Goal: Task Accomplishment & Management: Manage account settings

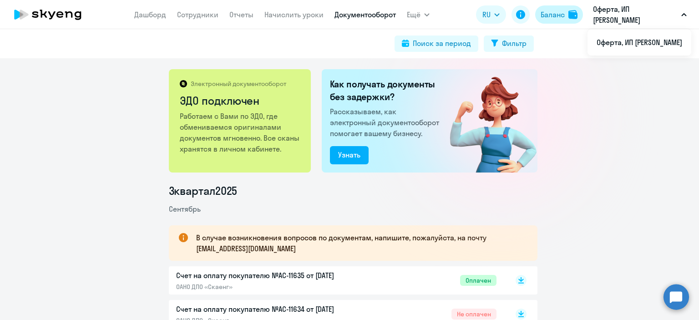
click at [566, 14] on button "Баланс" at bounding box center [559, 14] width 48 height 18
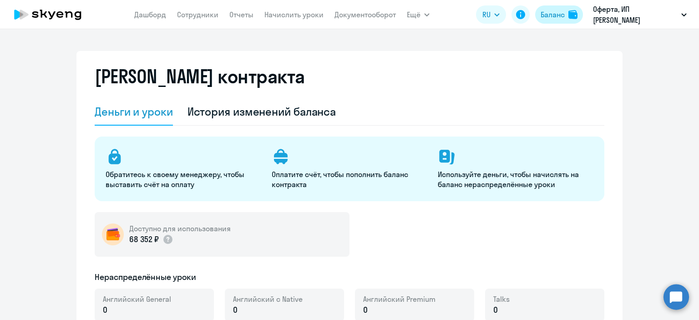
select select "english_adult_not_native_speaker"
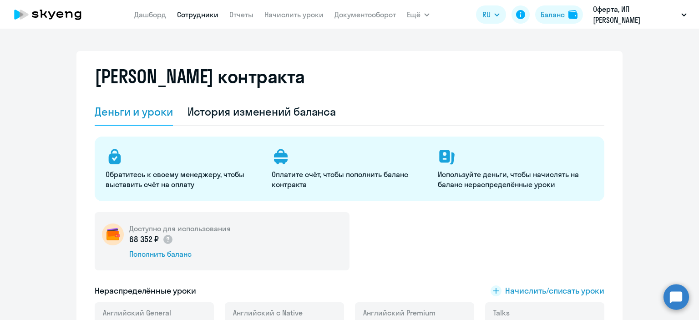
click at [199, 17] on link "Сотрудники" at bounding box center [197, 14] width 41 height 9
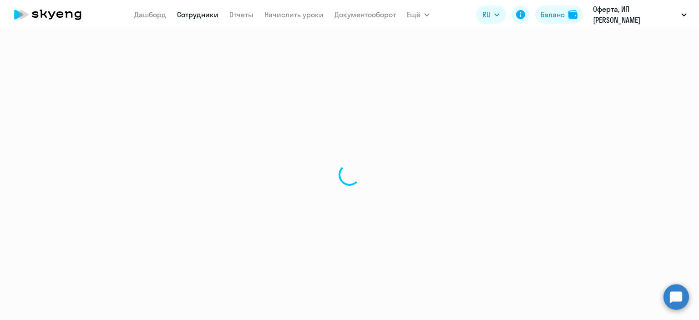
select select "30"
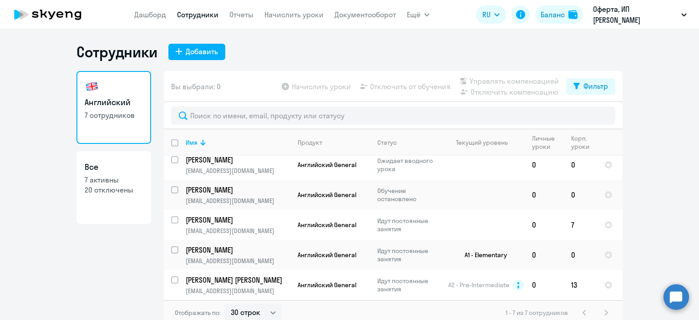
click at [285, 9] on app-menu-item-link "Начислить уроки" at bounding box center [294, 14] width 59 height 11
click at [290, 23] on nav "[PERSON_NAME] Отчеты Начислить уроки Документооборот" at bounding box center [265, 14] width 262 height 18
click at [284, 11] on link "Начислить уроки" at bounding box center [294, 14] width 59 height 9
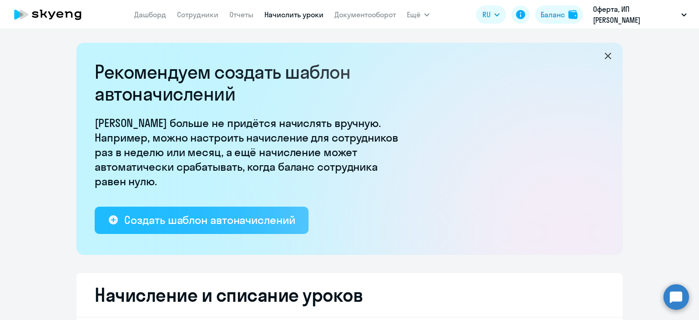
select select "10"
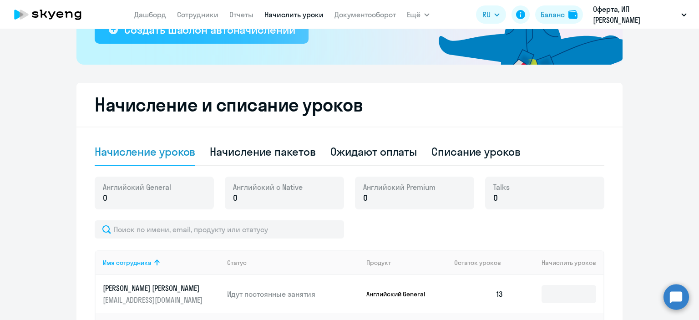
scroll to position [205, 0]
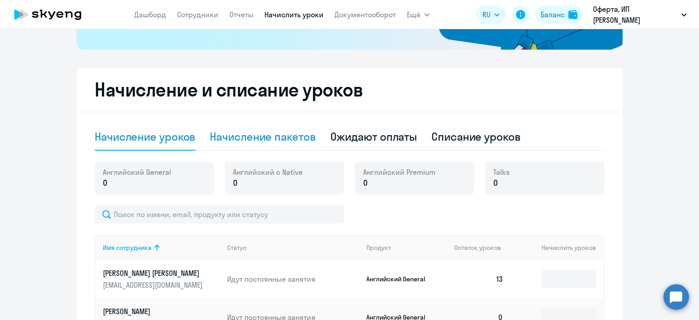
click at [246, 140] on div "Начисление пакетов" at bounding box center [263, 136] width 106 height 15
select select "10"
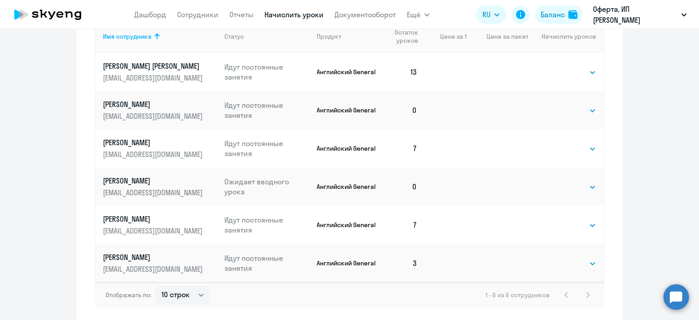
scroll to position [450, 0]
click at [567, 111] on select "Выбрать 4 8 16 32 64 96 128" at bounding box center [577, 110] width 37 height 11
select select "8"
click at [559, 105] on select "Выбрать 4 8 16 32 64 96 128" at bounding box center [577, 110] width 37 height 11
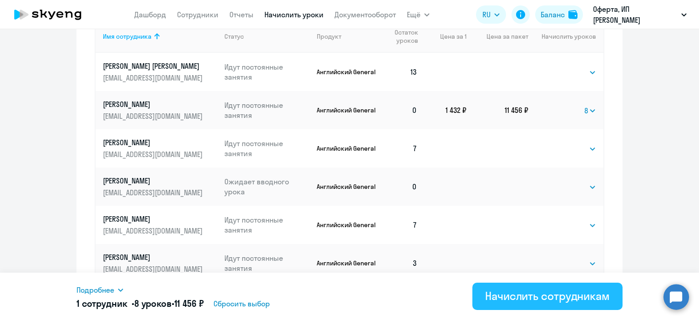
click at [510, 296] on div "Начислить сотрудникам" at bounding box center [547, 296] width 125 height 15
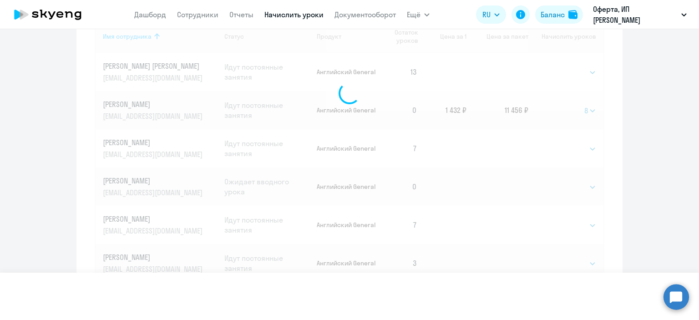
select select
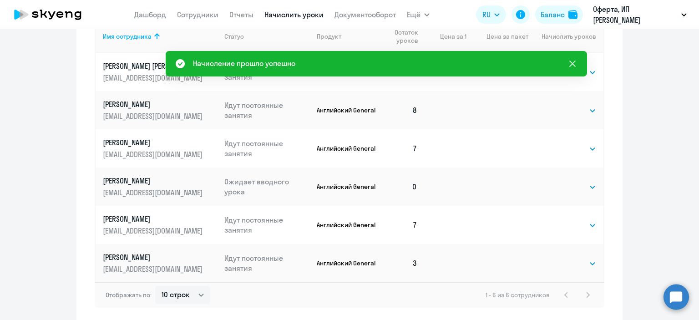
click at [572, 65] on icon at bounding box center [572, 63] width 11 height 11
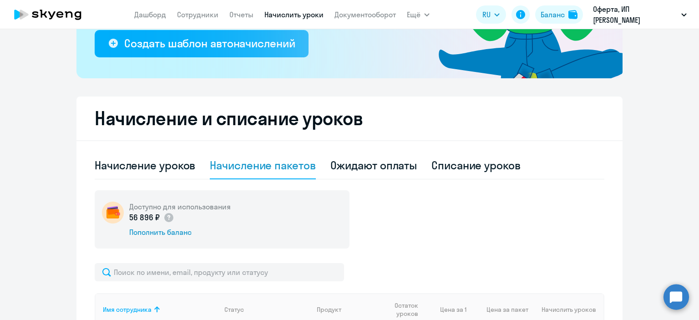
scroll to position [0, 0]
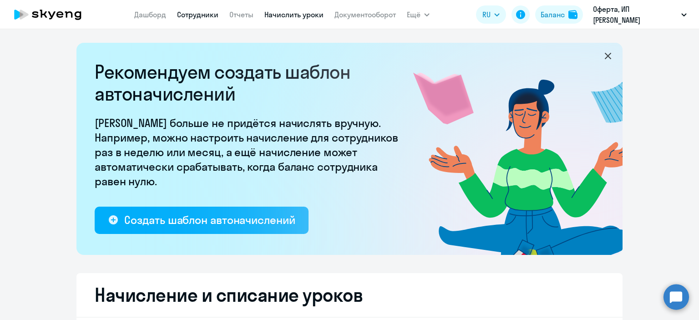
click at [193, 14] on link "Сотрудники" at bounding box center [197, 14] width 41 height 9
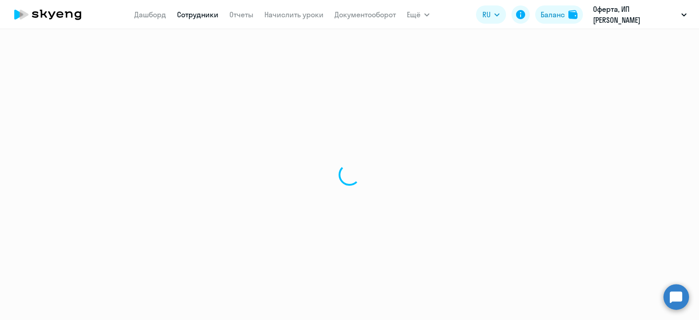
select select "30"
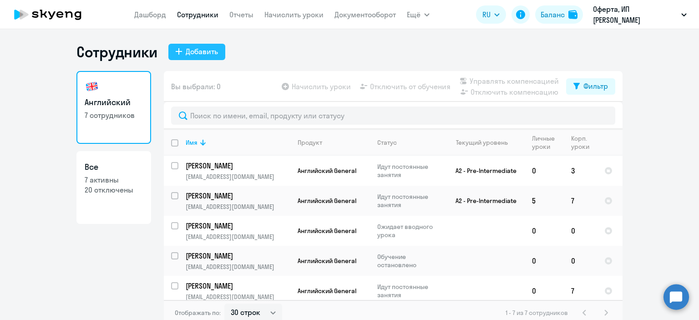
click at [177, 54] on icon at bounding box center [179, 51] width 6 height 6
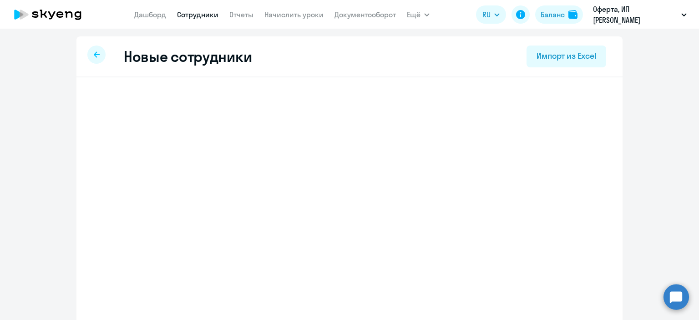
select select "english_adult_not_native_speaker"
select select "5"
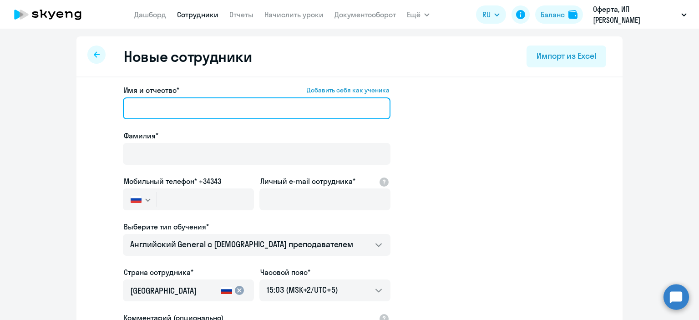
click at [211, 102] on input "Имя и отчество* Добавить себя как ученика" at bounding box center [257, 108] width 268 height 22
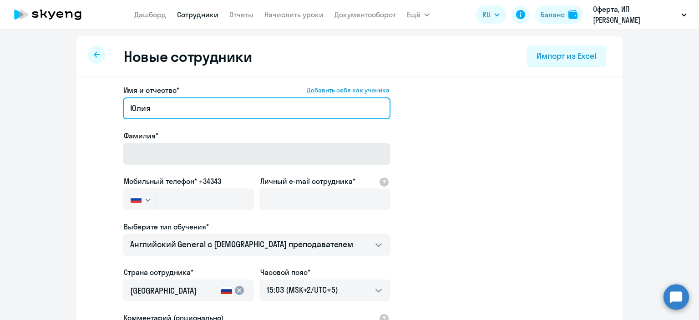
type input "Юлия"
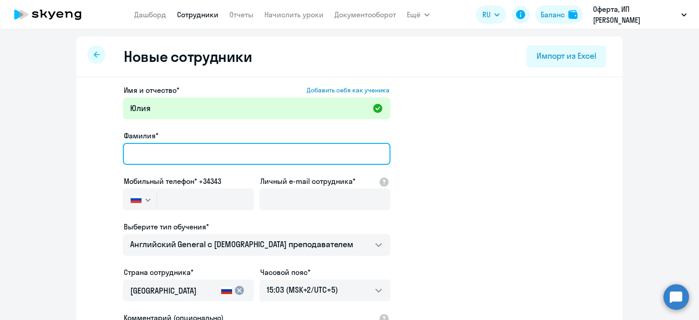
click at [151, 149] on input "Фамилия*" at bounding box center [257, 154] width 268 height 22
type input "[PERSON_NAME]"
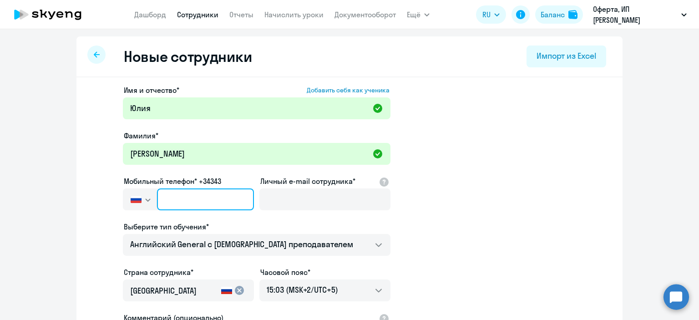
click at [183, 208] on input "text" at bounding box center [205, 200] width 97 height 22
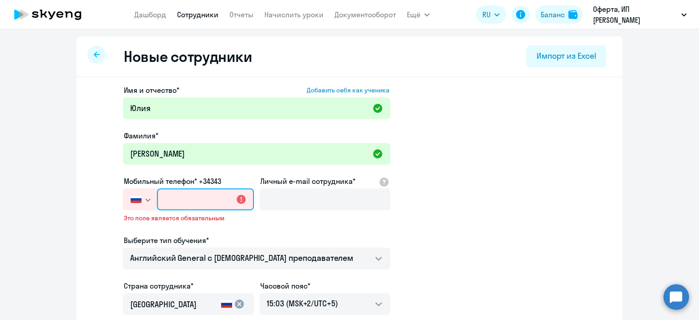
paste input "[PHONE_NUMBER]"
type input "[PHONE_NUMBER]"
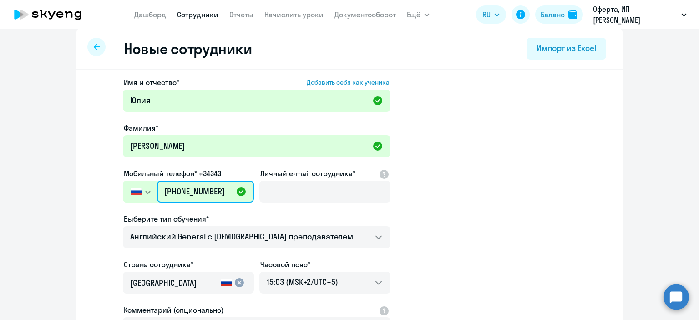
scroll to position [6, 0]
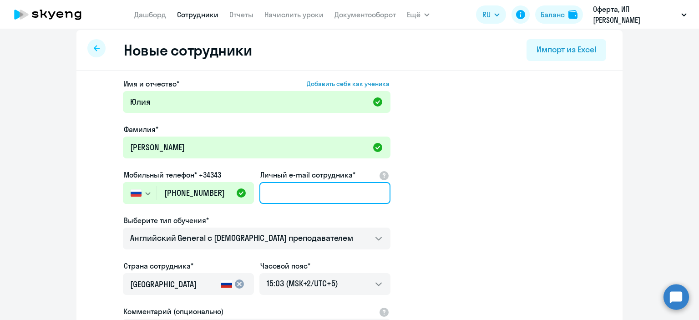
click at [315, 193] on input "Личный e-mail сотрудника*" at bounding box center [325, 193] width 131 height 22
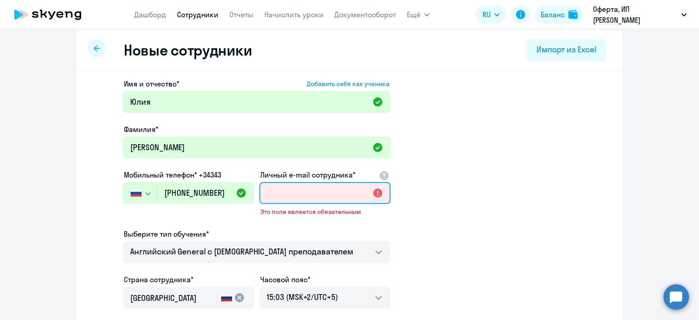
paste input "[EMAIL_ADDRESS][DOMAIN_NAME]"
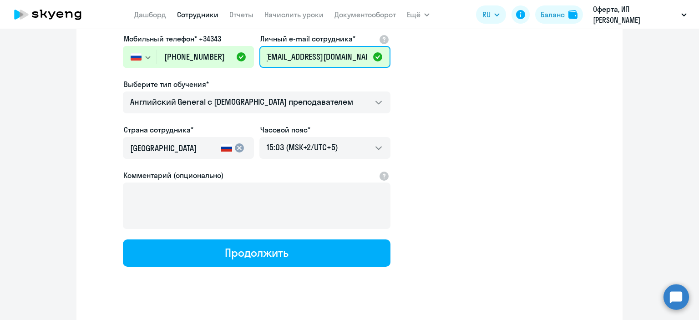
scroll to position [150, 0]
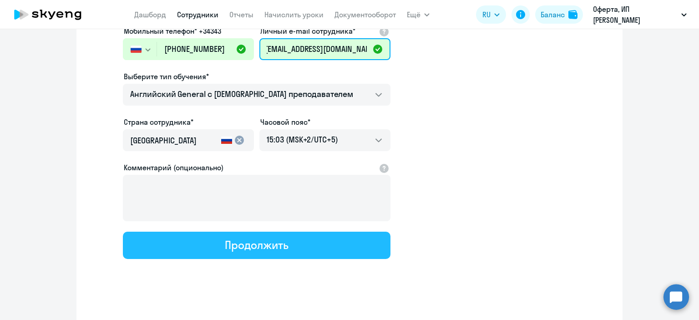
type input "[EMAIL_ADDRESS][DOMAIN_NAME]"
click at [249, 246] on div "Продолжить" at bounding box center [256, 245] width 63 height 15
select select "english_adult_not_native_speaker"
select select "5"
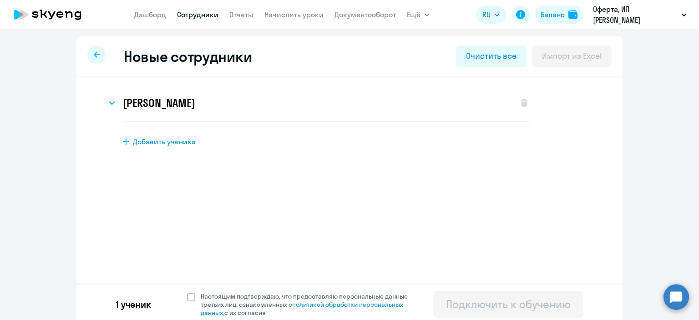
scroll to position [4, 0]
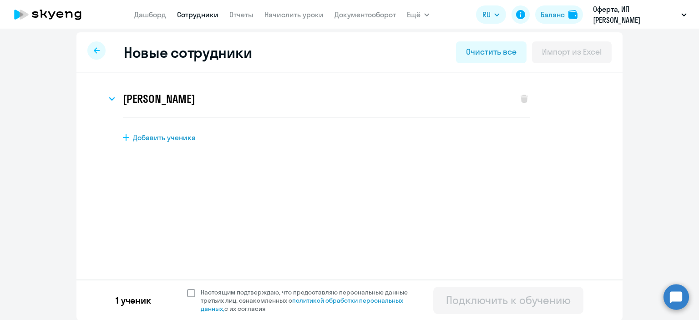
click at [188, 292] on span at bounding box center [191, 293] width 8 height 8
click at [187, 288] on input "Настоящим подтверждаю, что предоставляю персональные данные третьих лиц, ознако…" at bounding box center [187, 288] width 0 height 0
checkbox input "true"
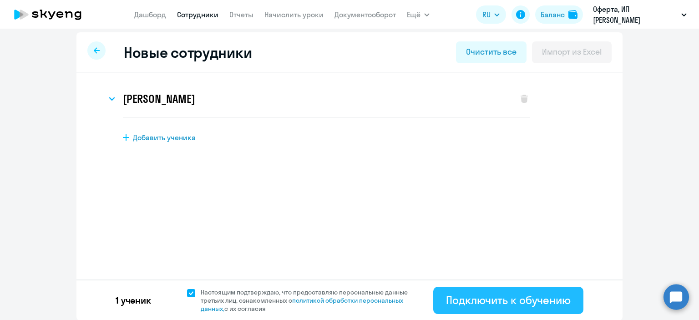
click at [467, 300] on div "Подключить к обучению" at bounding box center [508, 300] width 125 height 15
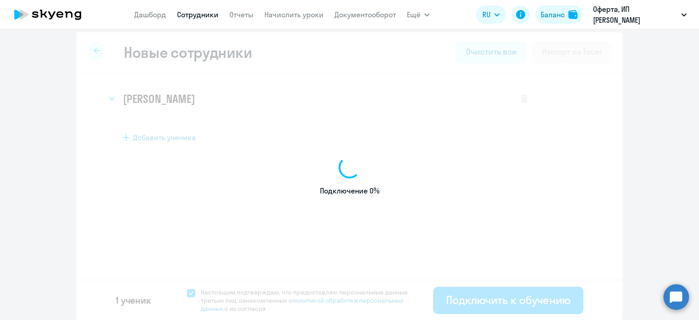
select select "english_adult_not_native_speaker"
select select "5"
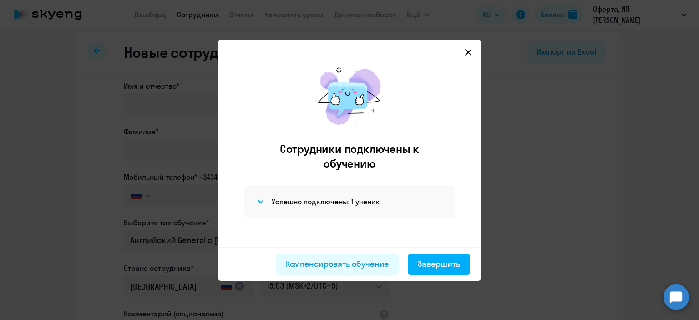
click at [469, 54] on icon at bounding box center [468, 52] width 6 height 6
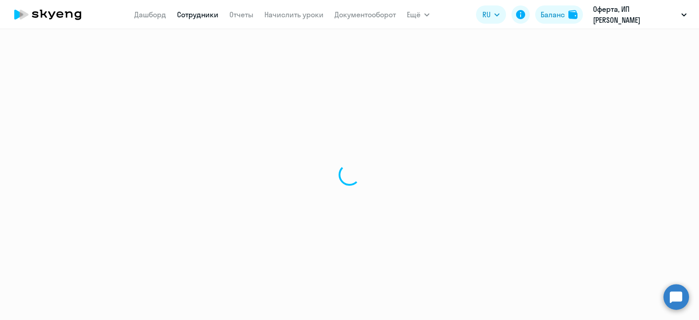
select select "30"
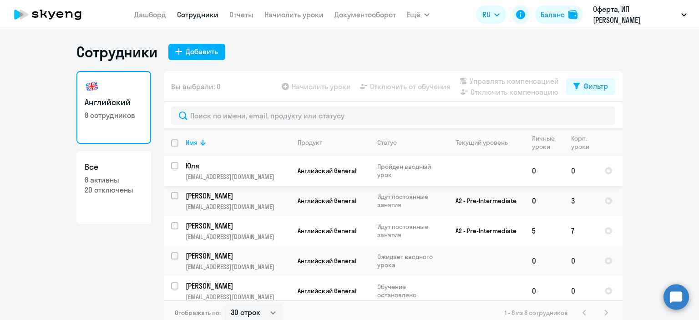
click at [200, 164] on p "Юля" at bounding box center [237, 166] width 103 height 10
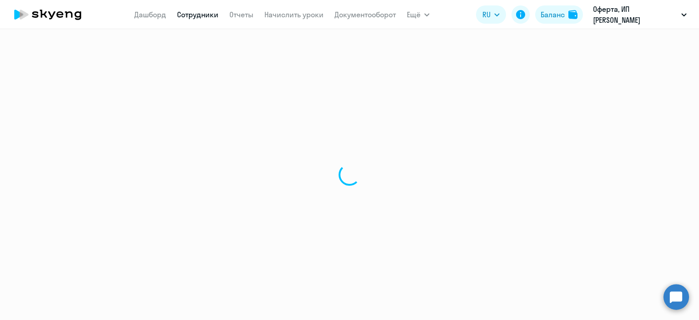
select select "english"
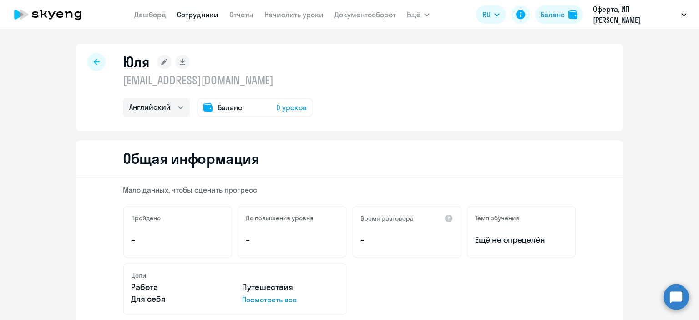
click at [157, 66] on rect at bounding box center [164, 62] width 15 height 15
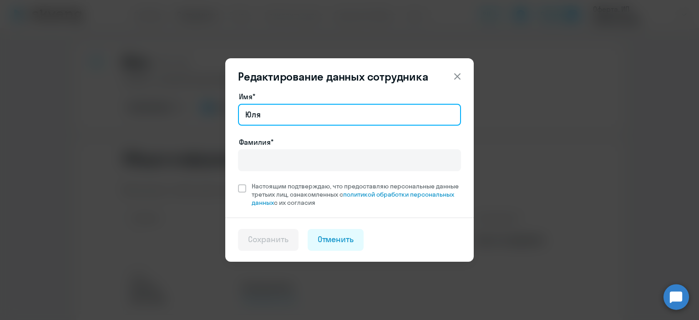
click at [300, 116] on input "Юля" at bounding box center [349, 115] width 223 height 22
type input "Юлия"
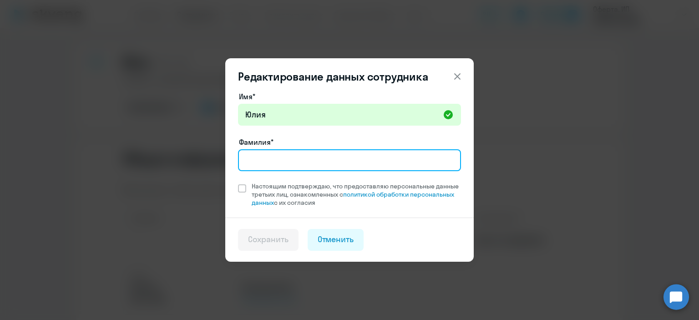
click at [286, 158] on input "Фамилия*" at bounding box center [349, 160] width 223 height 22
type input "[PERSON_NAME]"
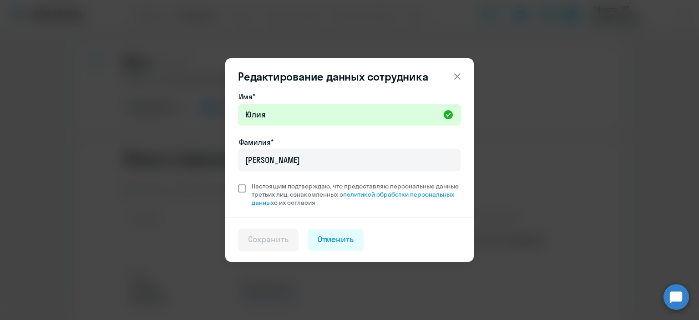
click at [245, 187] on span at bounding box center [242, 188] width 8 height 8
click at [238, 182] on input "Настоящим подтверждаю, что предоставляю персональные данные третьих лиц, ознако…" at bounding box center [238, 182] width 0 height 0
checkbox input "true"
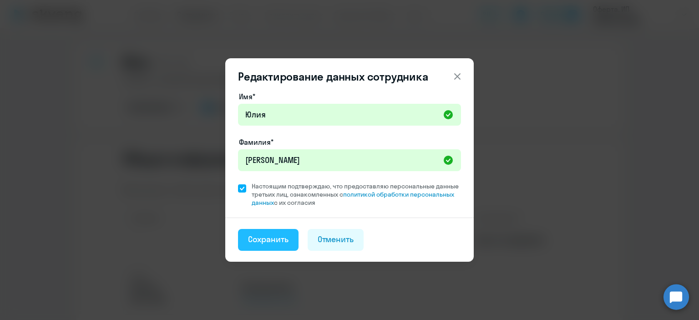
click at [280, 234] on div "Сохранить" at bounding box center [268, 240] width 41 height 12
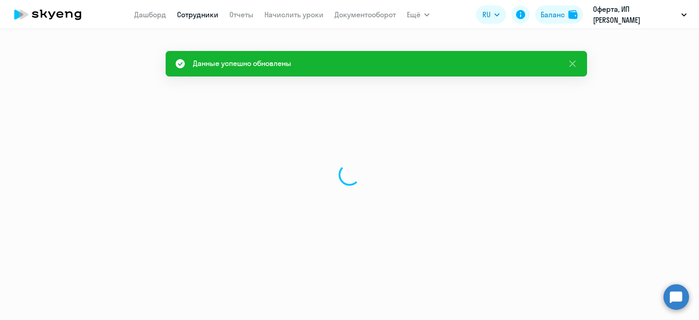
select select "english"
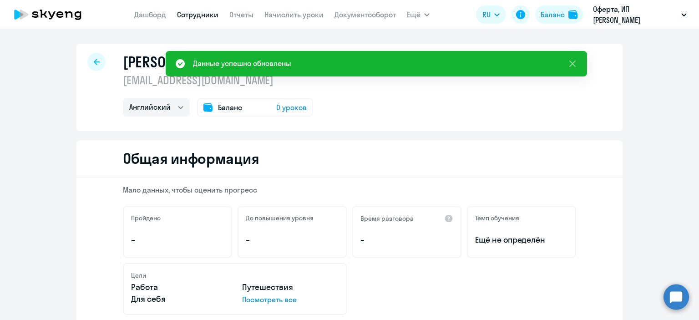
click at [92, 67] on div at bounding box center [96, 62] width 18 height 18
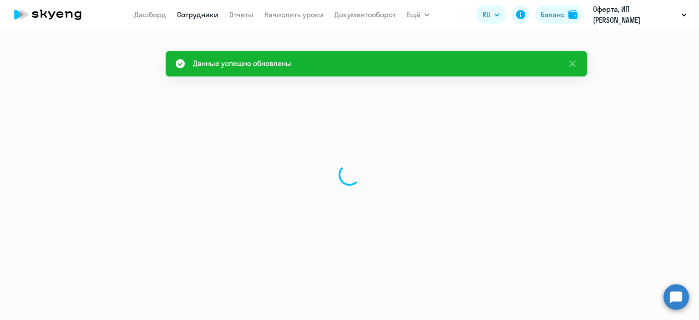
select select "30"
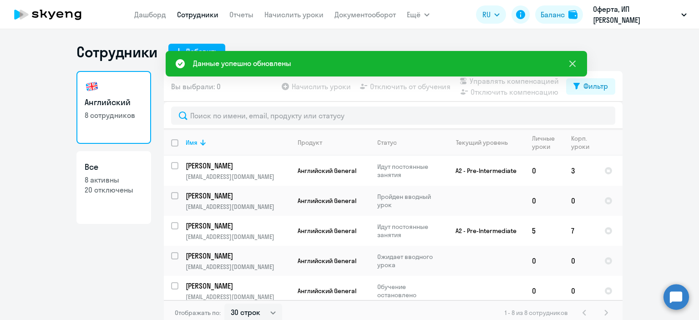
click at [568, 63] on icon at bounding box center [572, 63] width 11 height 11
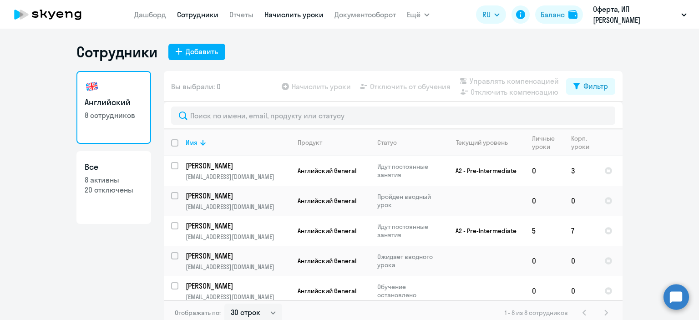
click at [270, 12] on link "Начислить уроки" at bounding box center [294, 14] width 59 height 9
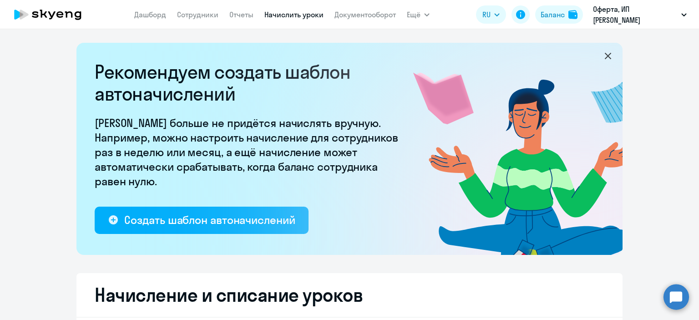
select select "10"
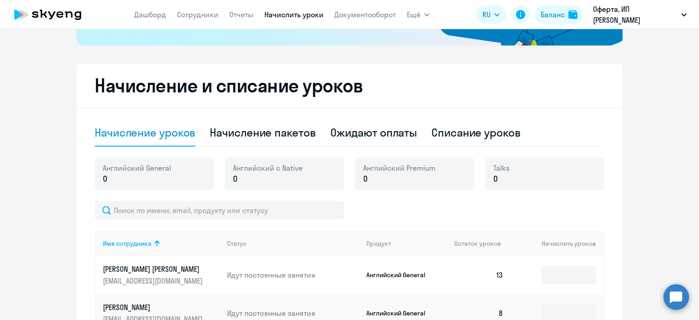
scroll to position [210, 0]
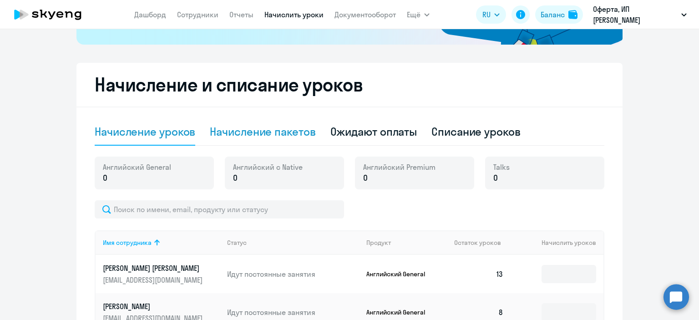
click at [261, 132] on div "Начисление пакетов" at bounding box center [263, 131] width 106 height 15
select select "10"
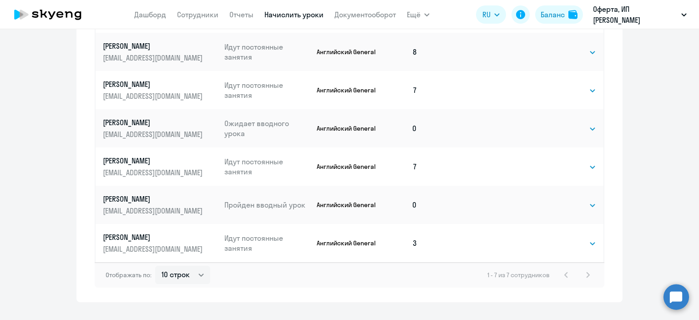
scroll to position [512, 0]
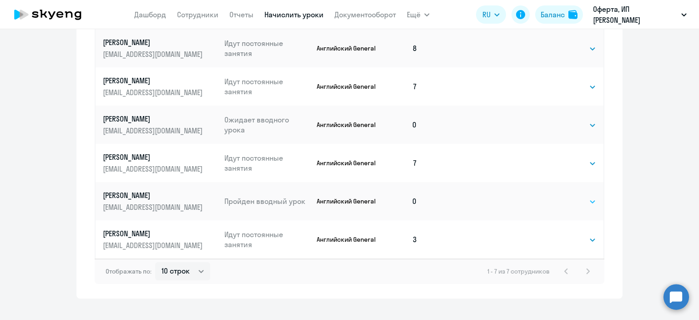
click at [570, 204] on select "Выбрать 4 8 16 32 64 96 128" at bounding box center [577, 201] width 37 height 11
select select "8"
click at [559, 196] on select "Выбрать 4 8 16 32 64 96 128" at bounding box center [577, 201] width 37 height 11
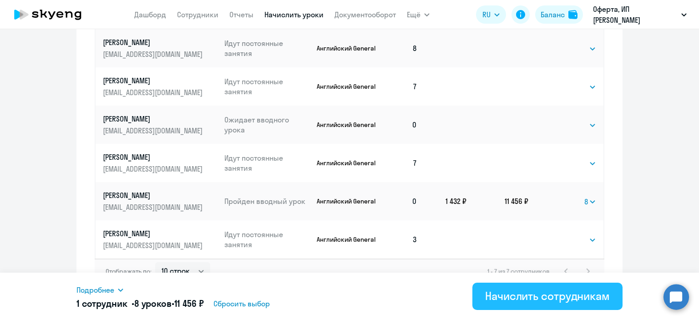
click at [530, 298] on div "Начислить сотрудникам" at bounding box center [547, 296] width 125 height 15
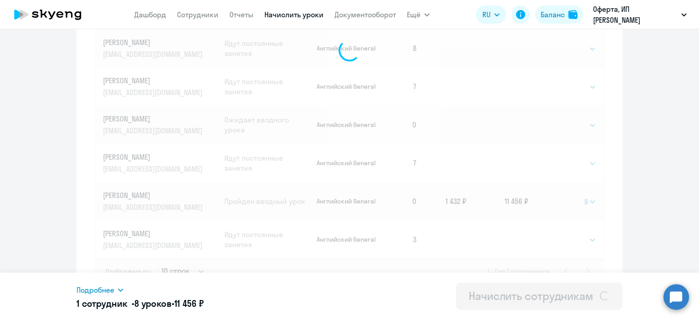
select select
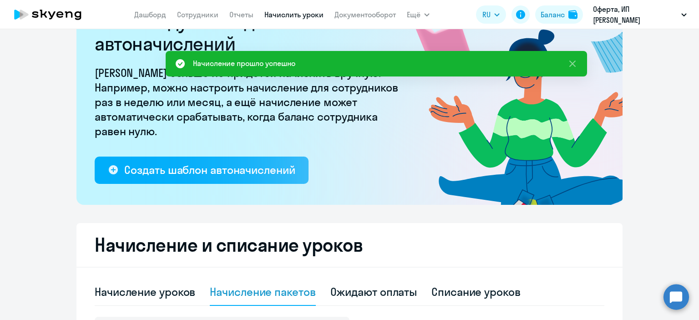
scroll to position [0, 0]
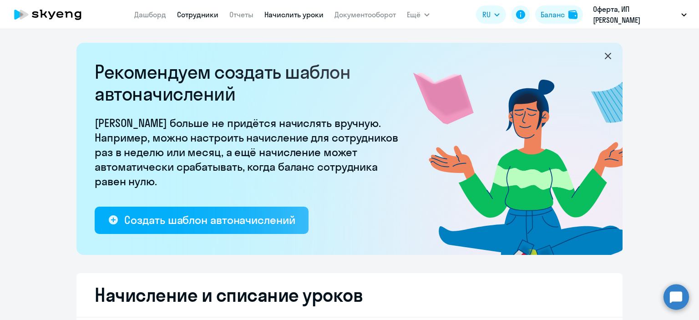
click at [183, 14] on link "Сотрудники" at bounding box center [197, 14] width 41 height 9
select select "30"
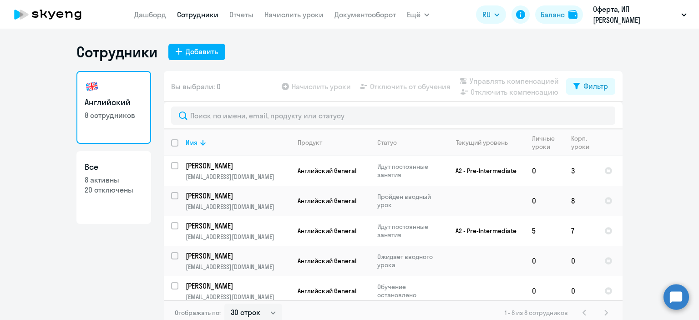
click at [204, 28] on app-header "[PERSON_NAME] Отчеты Начислить уроки Документооборот Ещё Дашборд Сотрудники Отч…" at bounding box center [349, 14] width 699 height 29
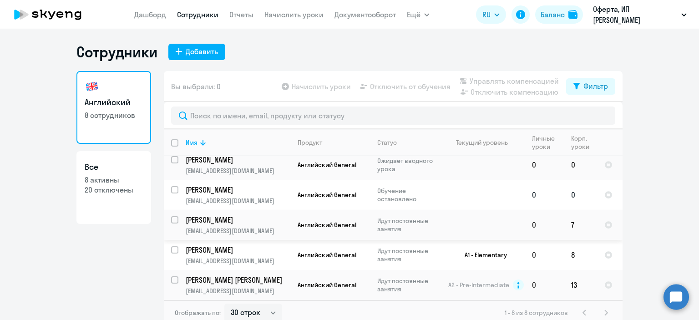
scroll to position [97, 0]
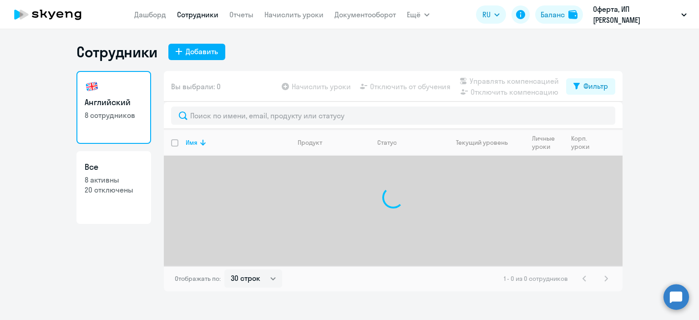
select select "30"
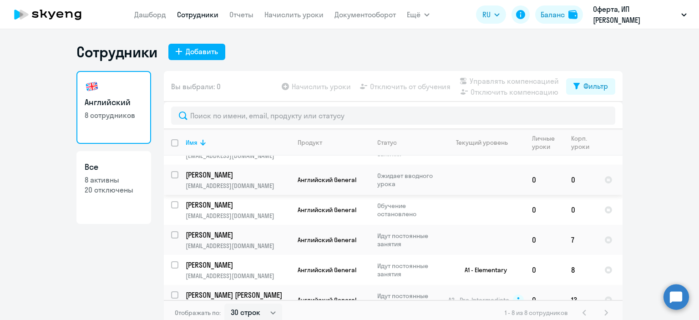
scroll to position [97, 0]
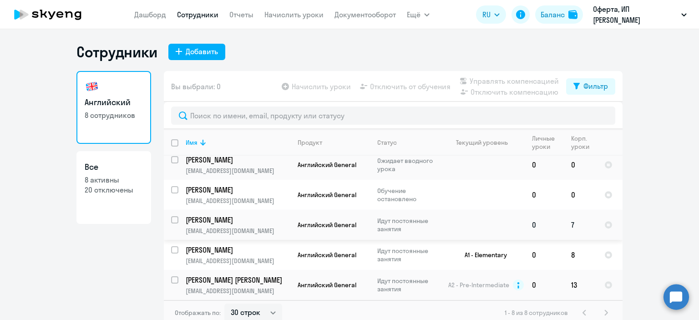
click at [233, 217] on p "[PERSON_NAME]" at bounding box center [237, 220] width 103 height 10
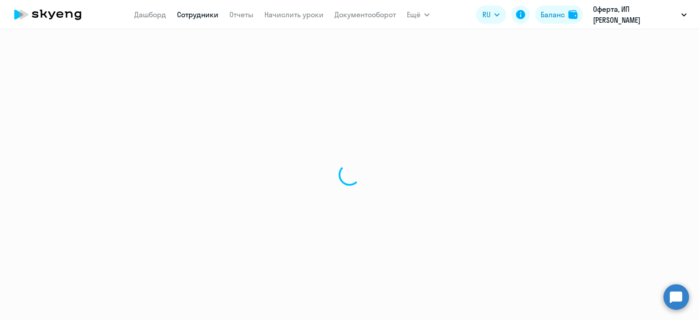
select select "english"
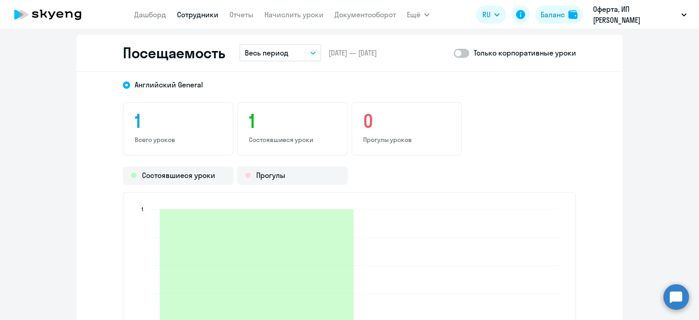
scroll to position [1085, 0]
click at [397, 92] on div "[DEMOGRAPHIC_DATA] General 1 Всего уроков 1 Состоявшиеся уроки 0 Прогулы уроков…" at bounding box center [349, 231] width 546 height 321
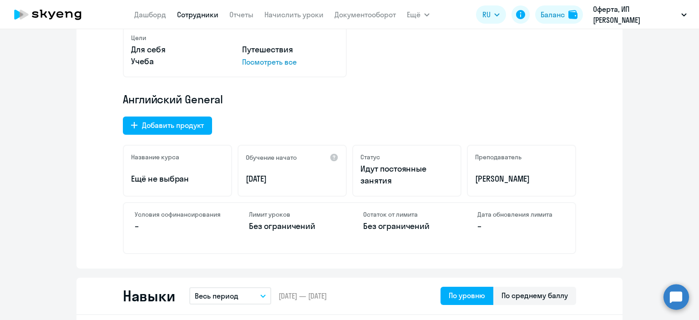
scroll to position [0, 0]
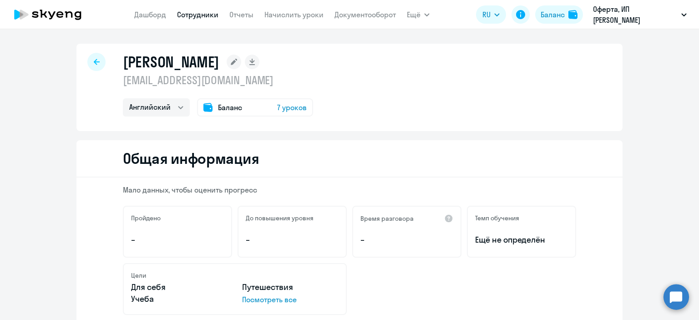
click at [293, 109] on span "7 уроков" at bounding box center [292, 107] width 30 height 11
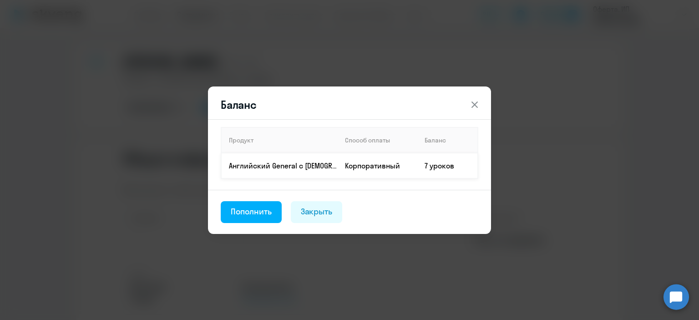
click at [450, 161] on td "7 уроков" at bounding box center [448, 165] width 61 height 25
click at [472, 96] on button at bounding box center [475, 105] width 18 height 18
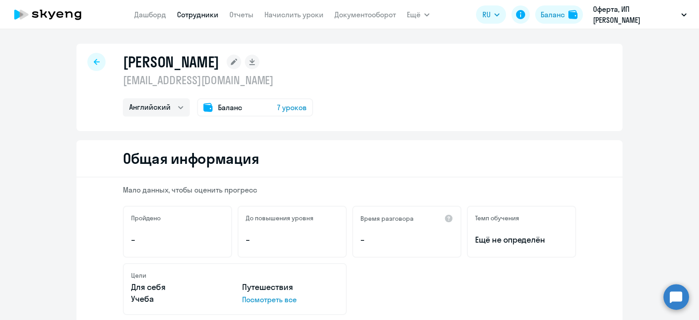
click at [91, 67] on div at bounding box center [96, 62] width 18 height 18
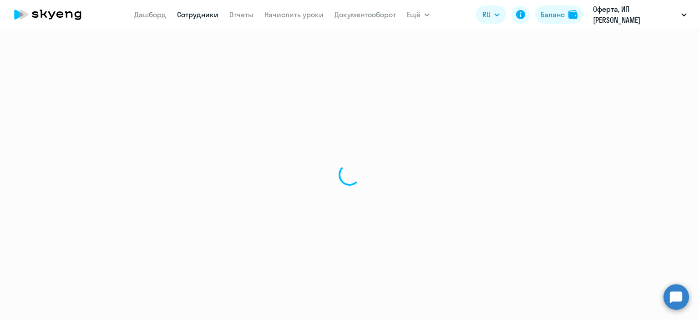
select select "30"
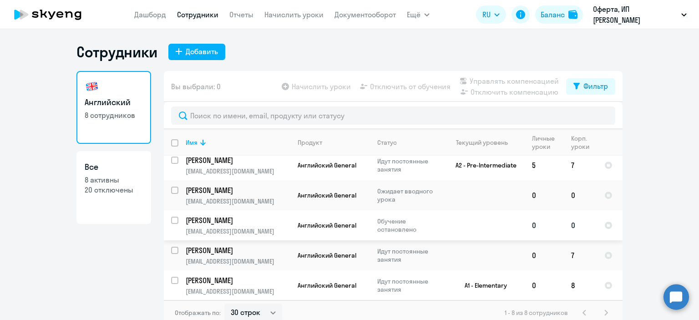
scroll to position [94, 0]
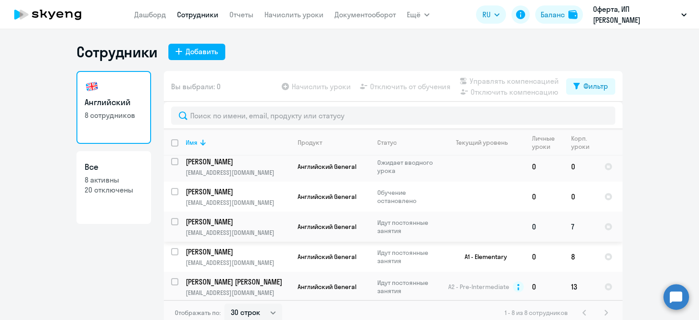
click at [571, 226] on td "7" at bounding box center [580, 227] width 33 height 30
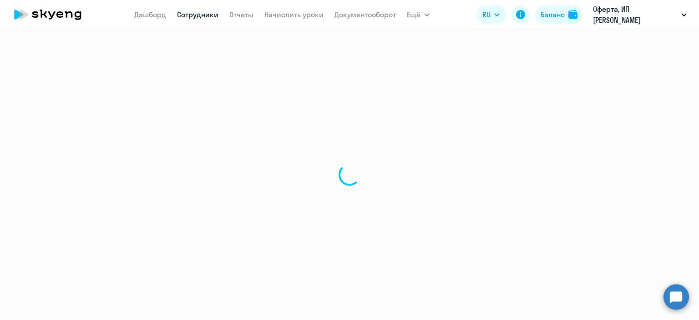
select select "english"
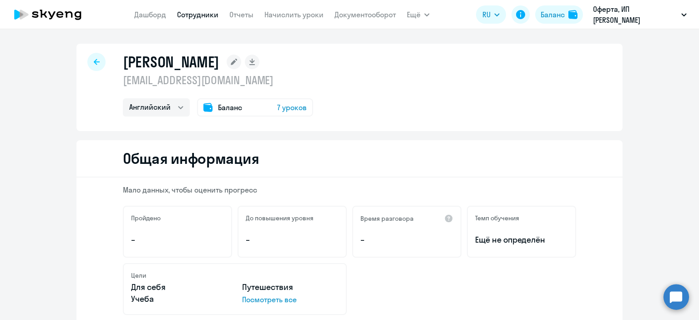
click at [92, 56] on div at bounding box center [96, 62] width 18 height 18
select select "30"
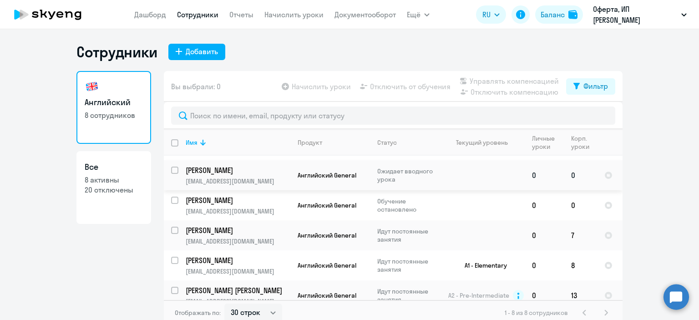
scroll to position [97, 0]
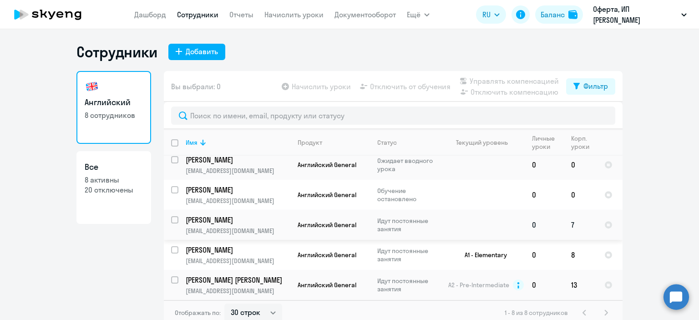
click at [172, 219] on input "select row 42639631" at bounding box center [180, 225] width 18 height 18
checkbox input "true"
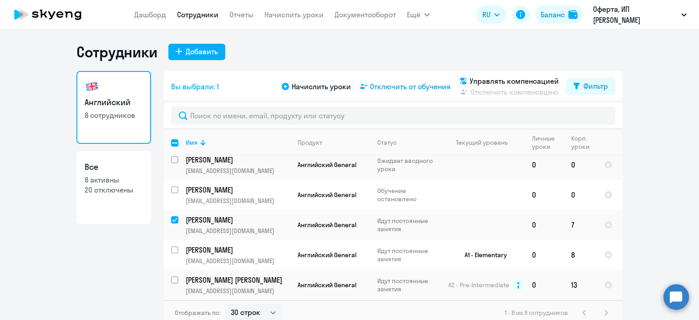
click at [423, 86] on span "Отключить от обучения" at bounding box center [410, 86] width 81 height 11
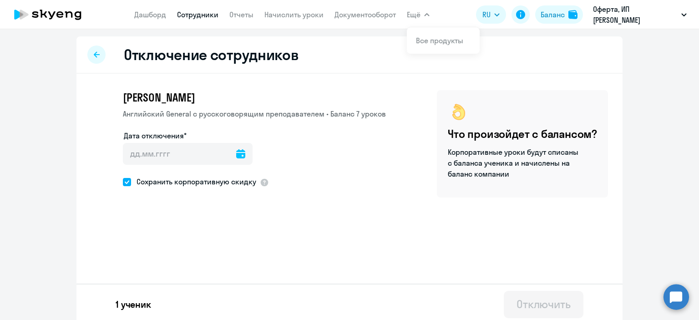
click at [91, 58] on div at bounding box center [96, 55] width 18 height 18
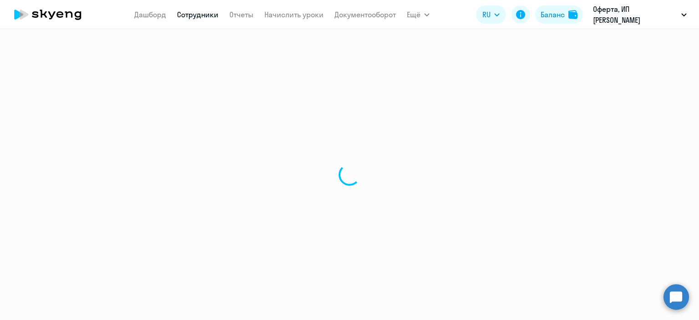
select select "30"
